Goal: Task Accomplishment & Management: Manage account settings

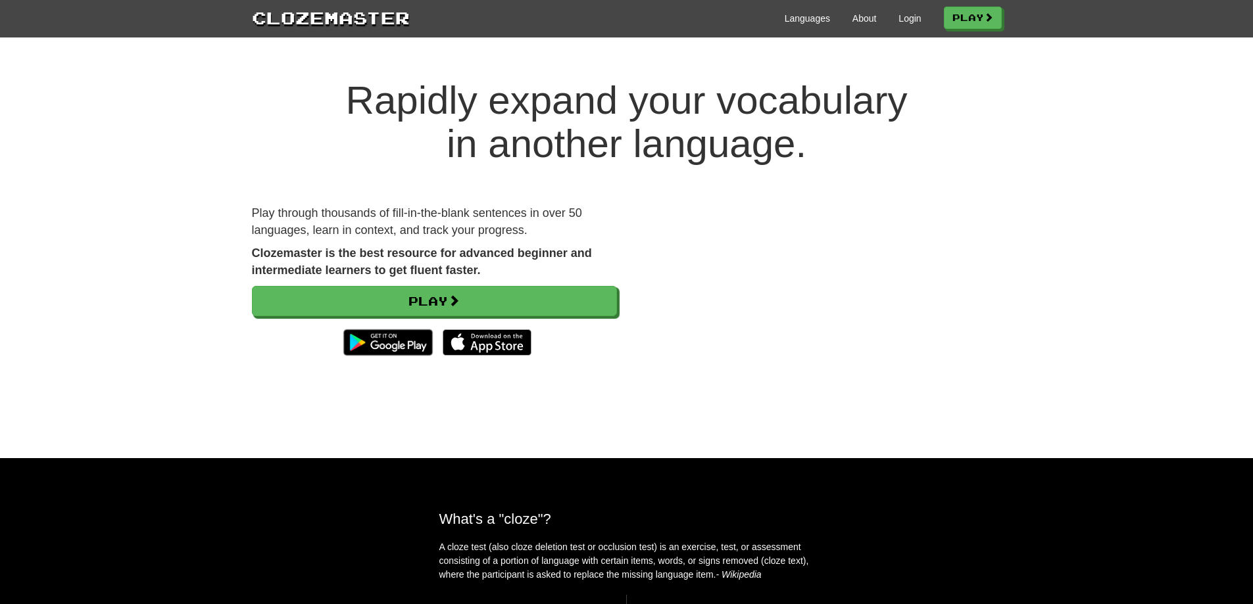
click at [887, 21] on div "Languages About Login Play" at bounding box center [706, 17] width 592 height 24
click at [902, 21] on link "Login" at bounding box center [909, 18] width 22 height 13
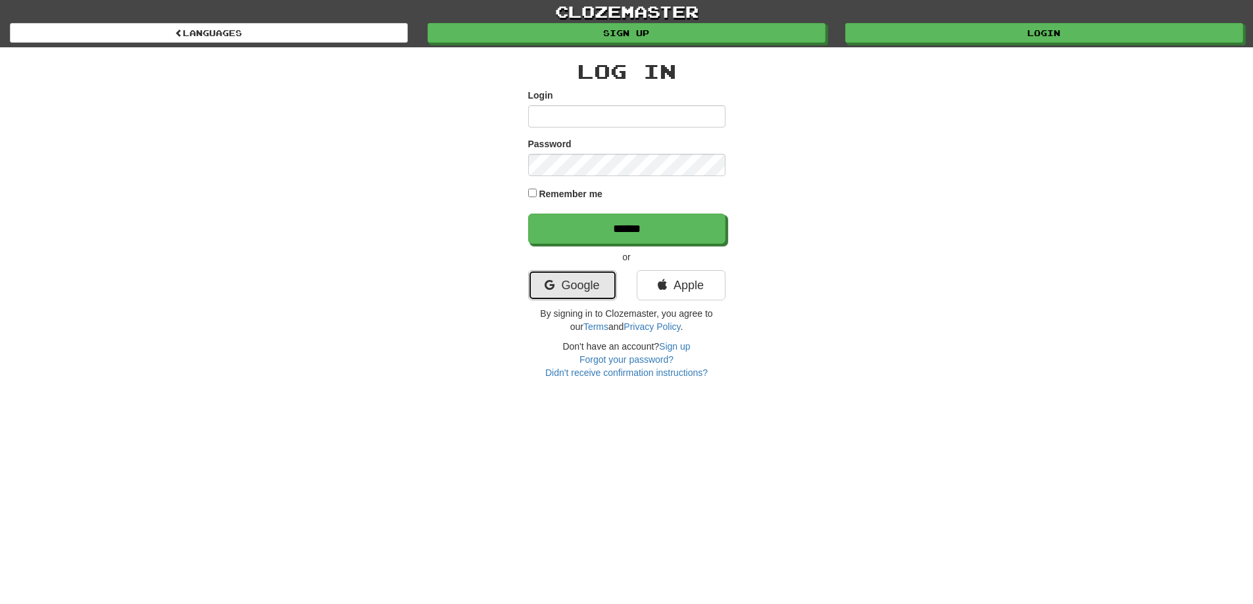
click at [542, 291] on link "Google" at bounding box center [572, 285] width 89 height 30
